Goal: Transaction & Acquisition: Purchase product/service

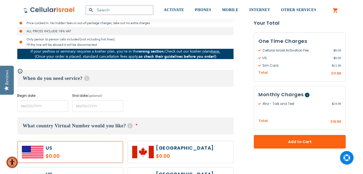
scroll to position [183, 0]
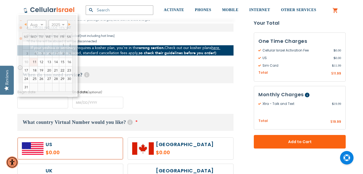
click at [51, 101] on input "name" at bounding box center [42, 103] width 51 height 12
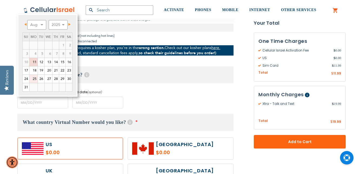
click at [34, 78] on link "25" at bounding box center [33, 79] width 8 height 8
type input "[DATE]"
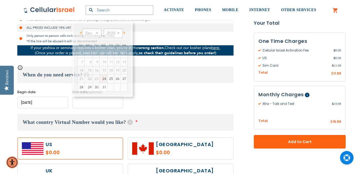
click at [85, 104] on input "name" at bounding box center [97, 103] width 51 height 12
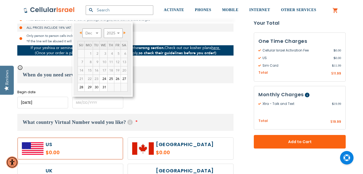
click at [126, 32] on span "Next" at bounding box center [125, 32] width 2 height 3
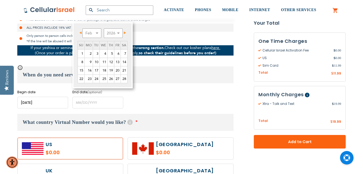
click at [126, 32] on span "Next" at bounding box center [125, 32] width 2 height 3
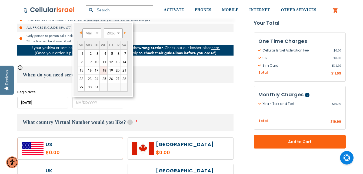
click at [105, 70] on link "18" at bounding box center [104, 70] width 8 height 8
type input "[DATE]"
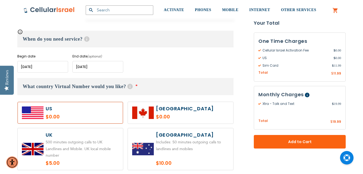
scroll to position [219, 0]
click at [107, 111] on label at bounding box center [70, 112] width 105 height 22
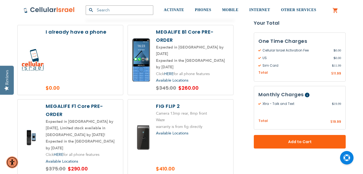
scroll to position [627, 0]
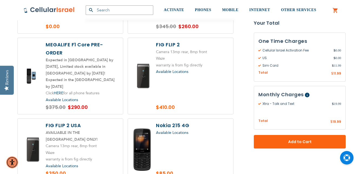
scroll to position [688, 0]
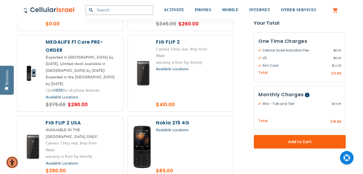
click at [178, 127] on span "Available Locations" at bounding box center [172, 129] width 32 height 5
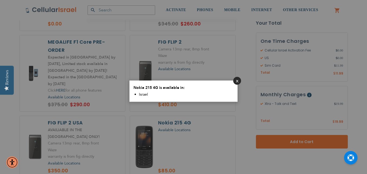
click at [237, 80] on button "Close" at bounding box center [237, 81] width 8 height 8
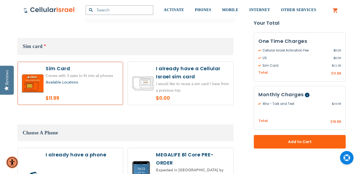
scroll to position [504, 0]
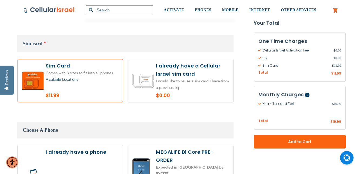
click at [70, 77] on span "Available Locations" at bounding box center [62, 79] width 32 height 5
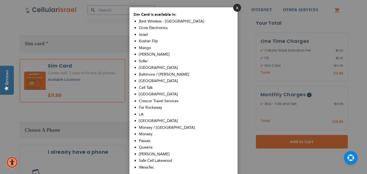
click at [237, 6] on button "Close" at bounding box center [237, 8] width 8 height 8
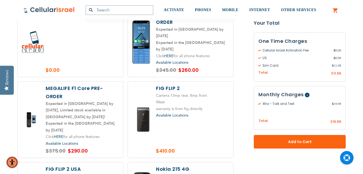
scroll to position [646, 0]
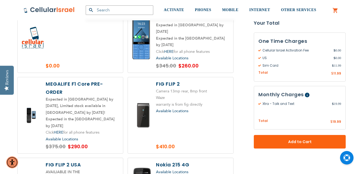
click at [246, 133] on form "Xtra - Talk and Text $19.99 /month Incoming calls UNLIMITED Local Calls 2,000 M…" at bounding box center [181, 172] width 329 height 1392
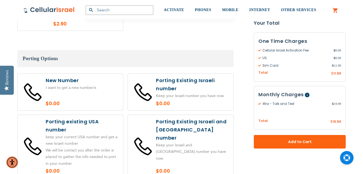
scroll to position [1139, 0]
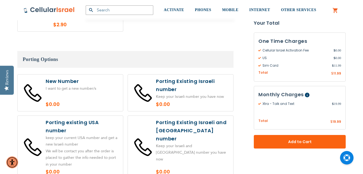
click at [94, 133] on label at bounding box center [70, 146] width 105 height 63
radio input "true"
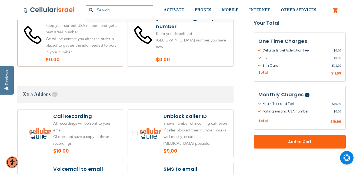
scroll to position [1247, 0]
